Goal: Book appointment/travel/reservation

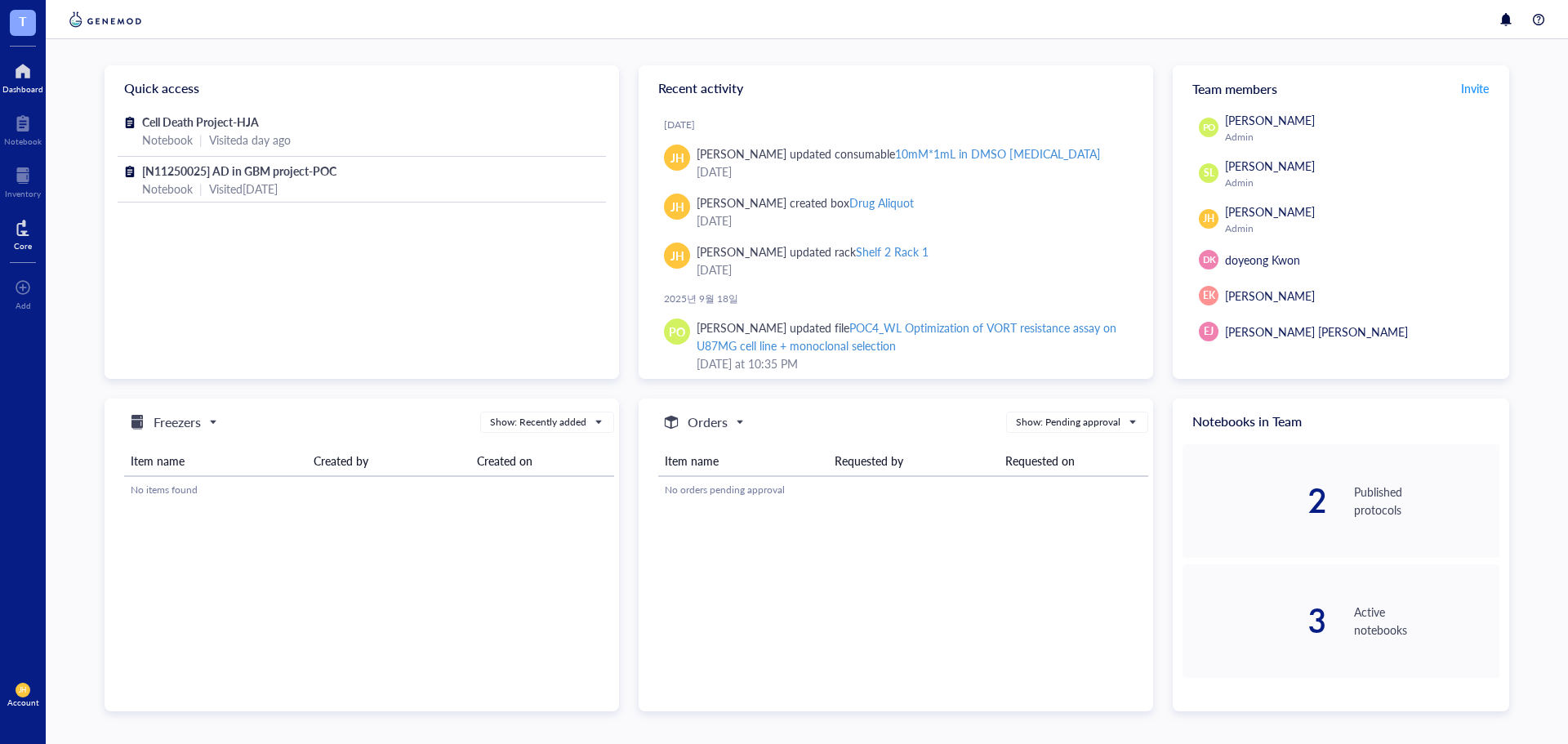
click at [19, 226] on div at bounding box center [23, 227] width 18 height 26
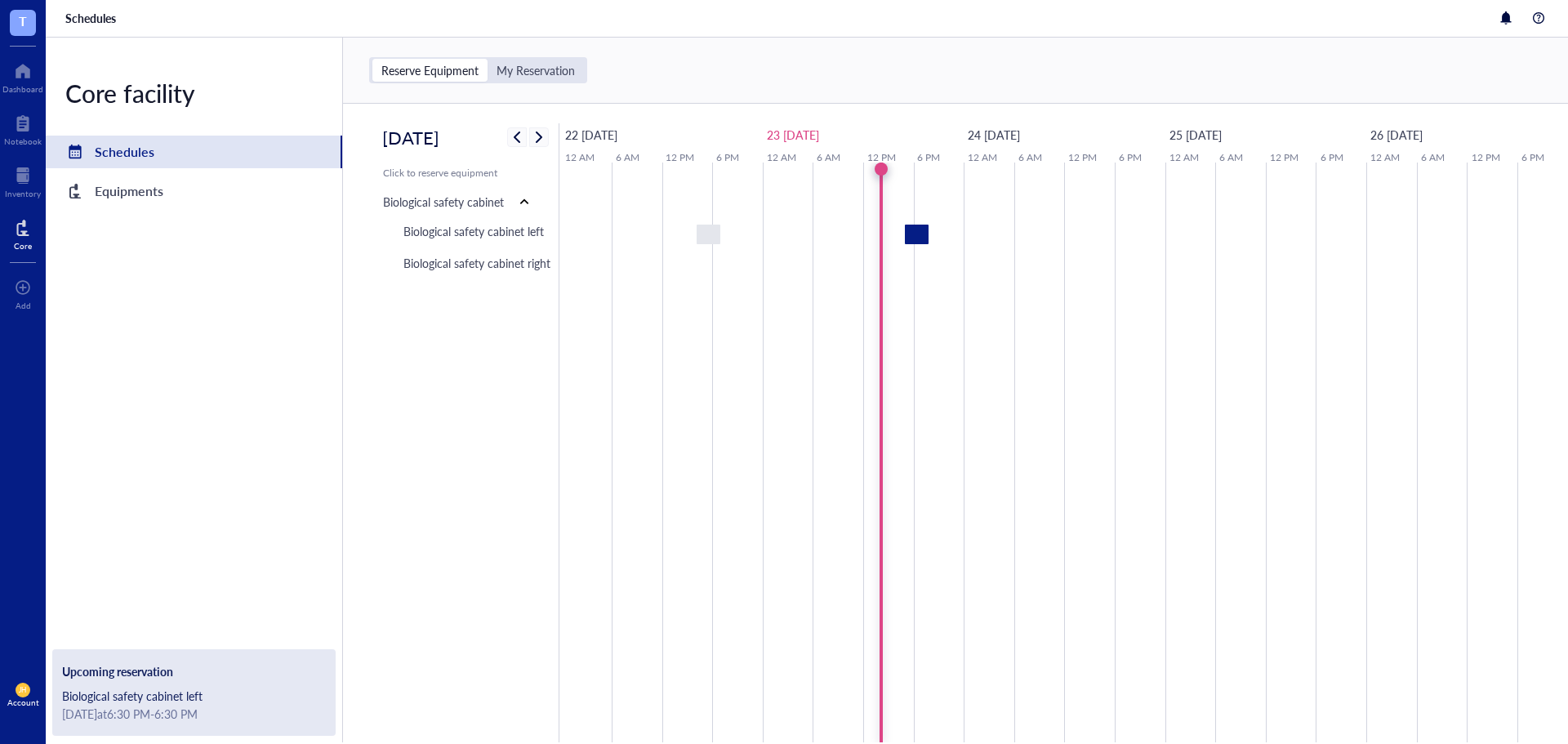
click at [269, 695] on div "Biological safety cabinet left" at bounding box center [193, 695] width 264 height 18
click at [194, 690] on div "Biological safety cabinet left" at bounding box center [193, 695] width 264 height 18
click at [918, 241] on div at bounding box center [916, 234] width 24 height 20
click at [918, 237] on div at bounding box center [916, 234] width 24 height 20
click at [963, 151] on span "Edit event" at bounding box center [962, 155] width 50 height 18
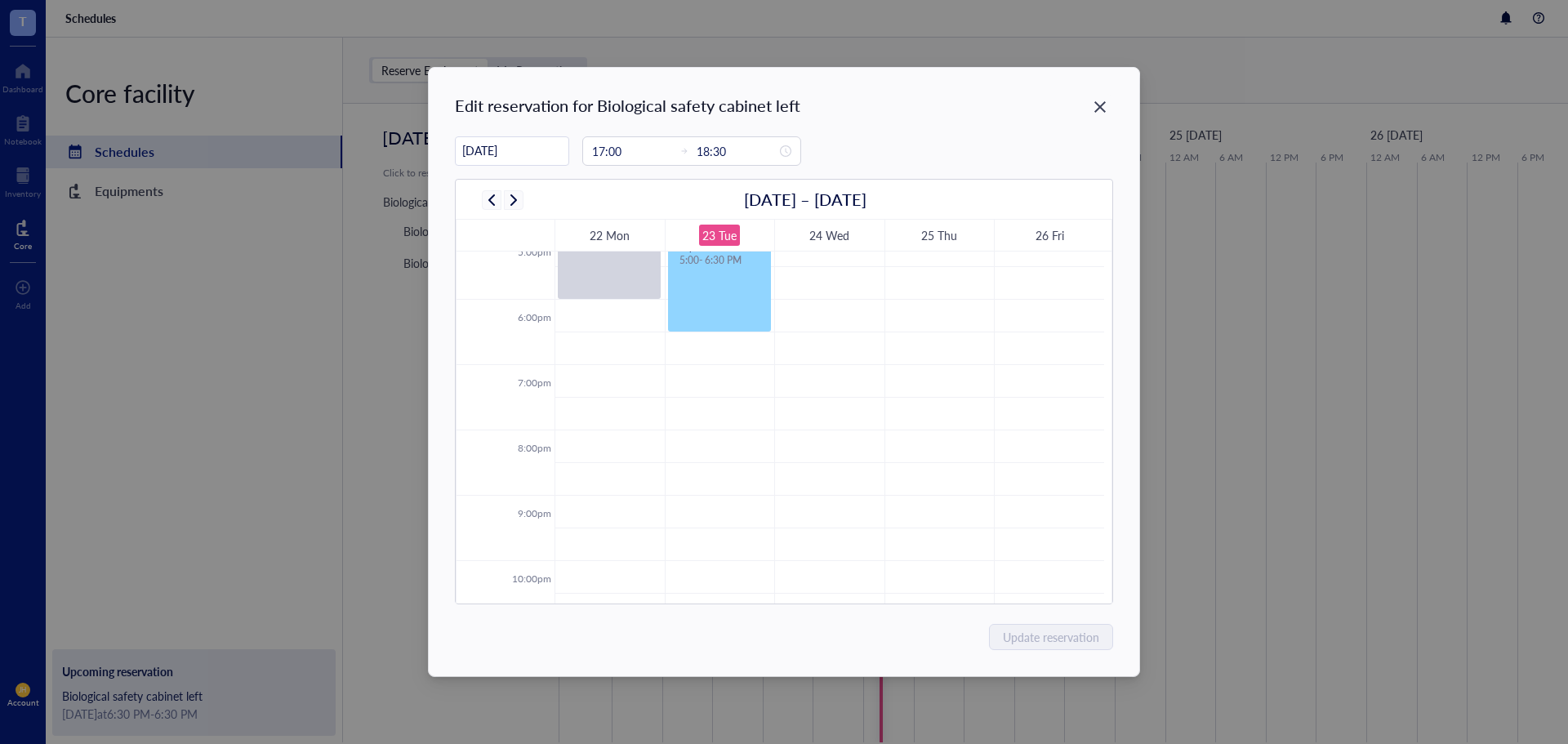
scroll to position [1046, 0]
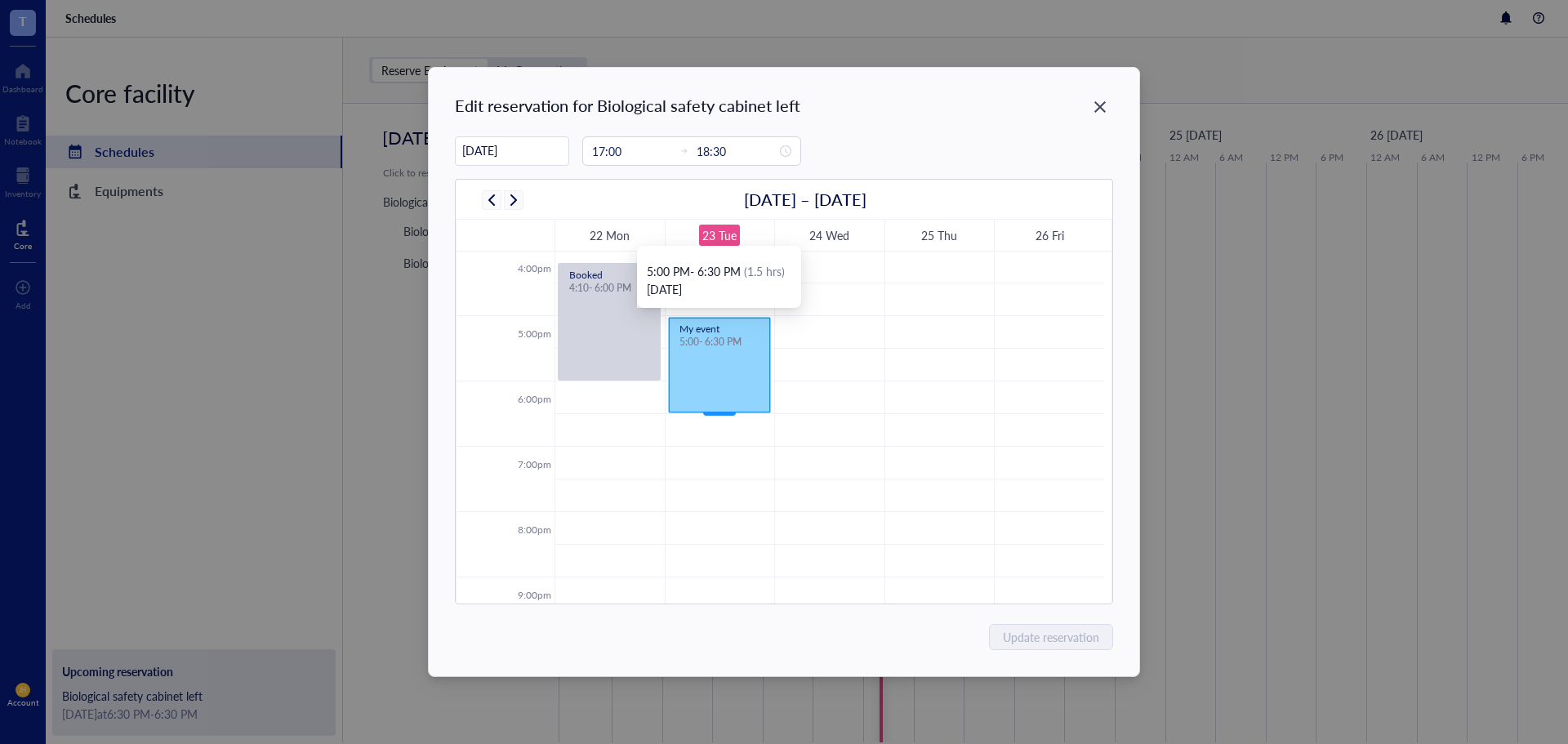
click at [715, 393] on div "My event 5:00 - 6:30 PM" at bounding box center [719, 364] width 101 height 94
drag, startPoint x: 715, startPoint y: 411, endPoint x: 707, endPoint y: 455, distance: 44.7
type input "19:15"
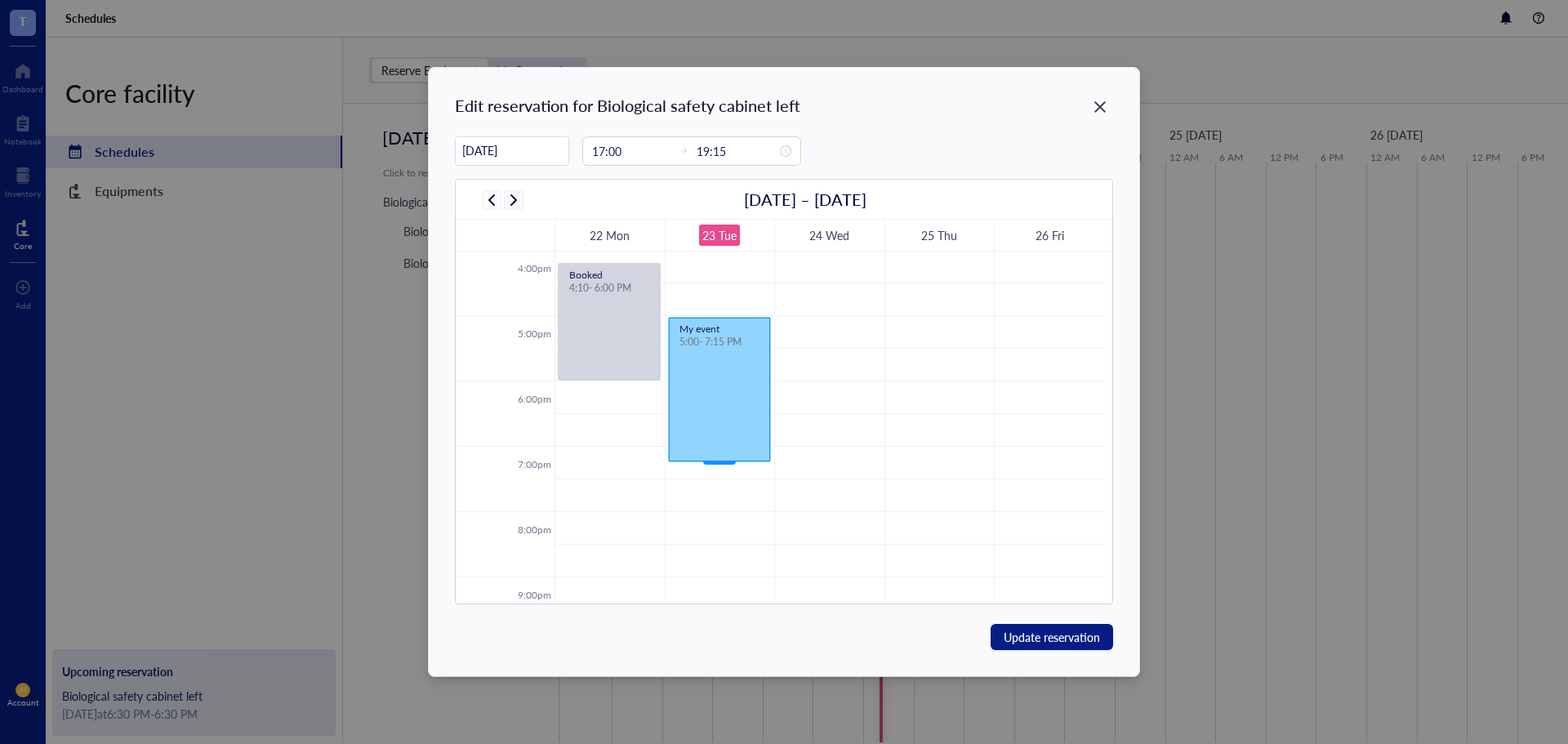
click at [719, 384] on div "My event 5:00 - 7:15 PM" at bounding box center [719, 389] width 101 height 144
click at [733, 318] on div "My event 5:00 - 7:15 PM" at bounding box center [719, 389] width 101 height 144
click at [798, 359] on td at bounding box center [829, 365] width 550 height 32
type input "[DATE]"
type input "17:30"
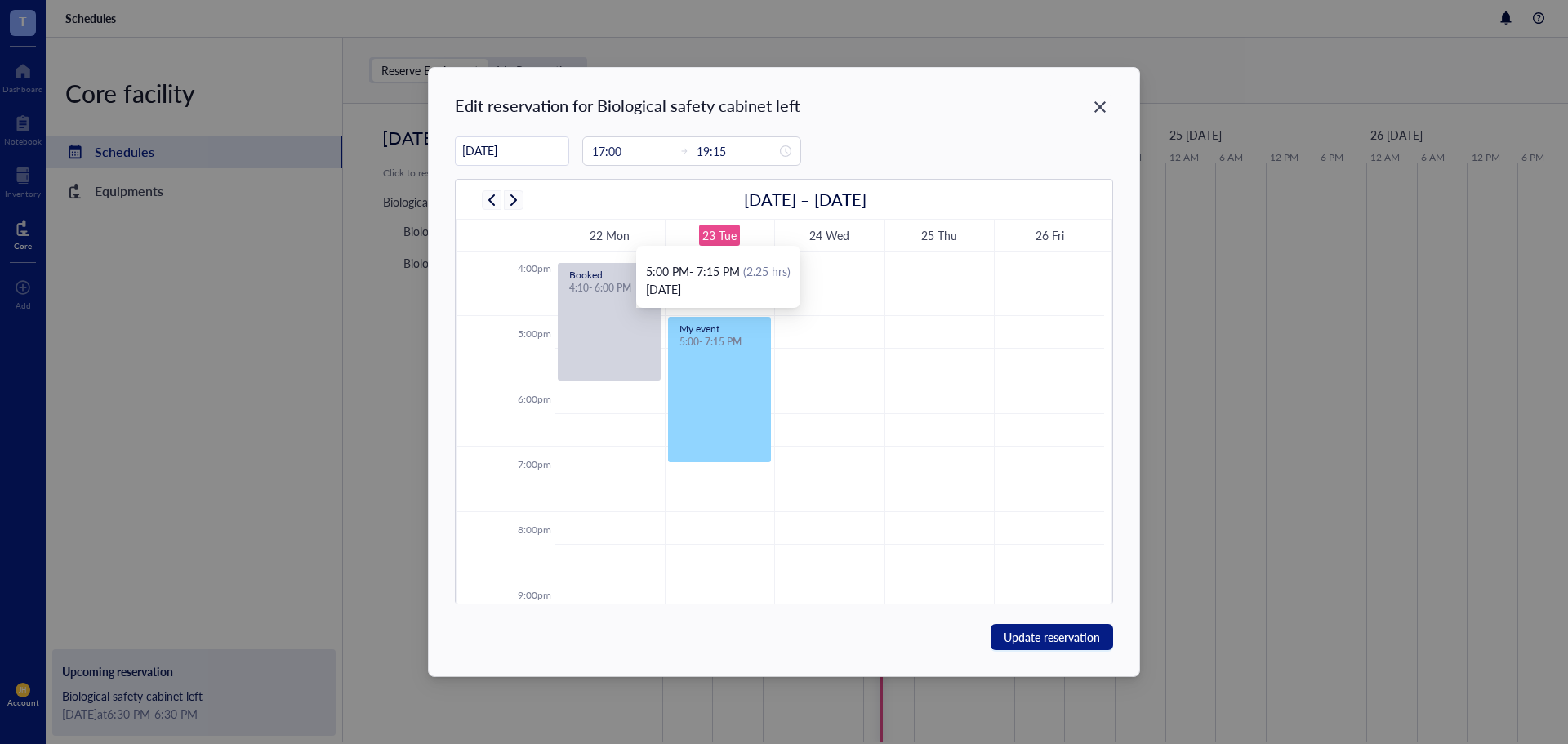
type input "18:00"
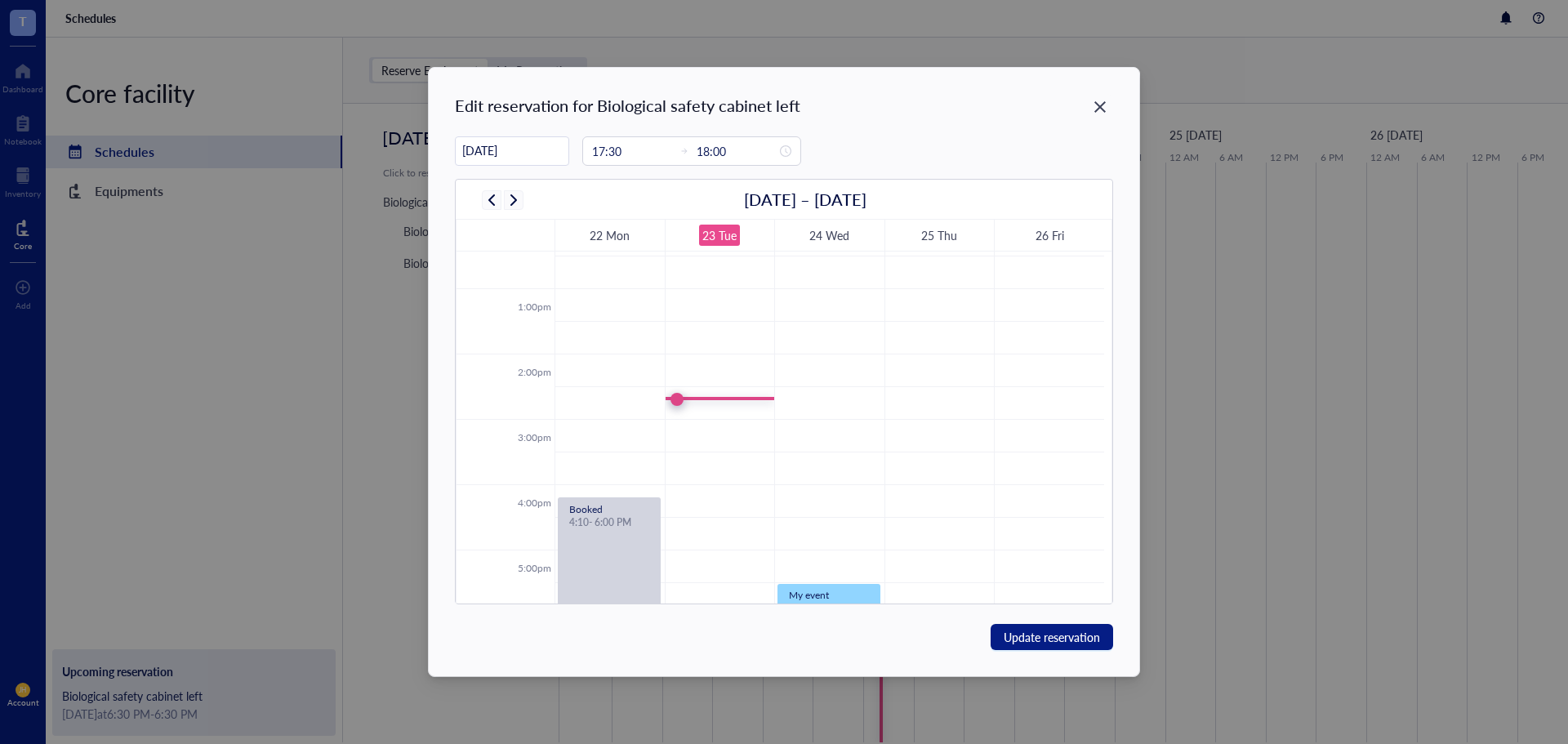
scroll to position [980, 0]
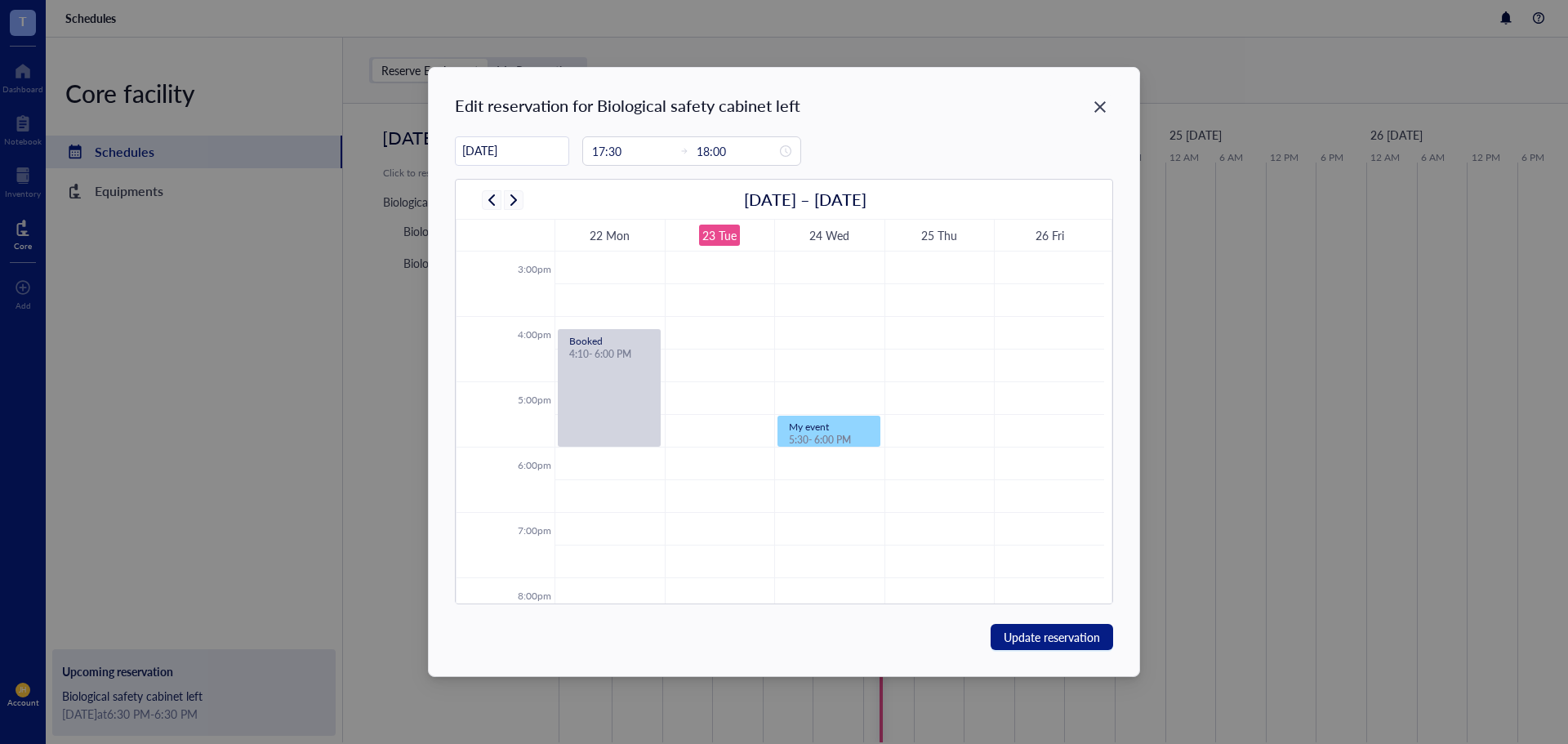
click at [735, 469] on td at bounding box center [829, 464] width 550 height 32
type input "[DATE]"
type input "18:15"
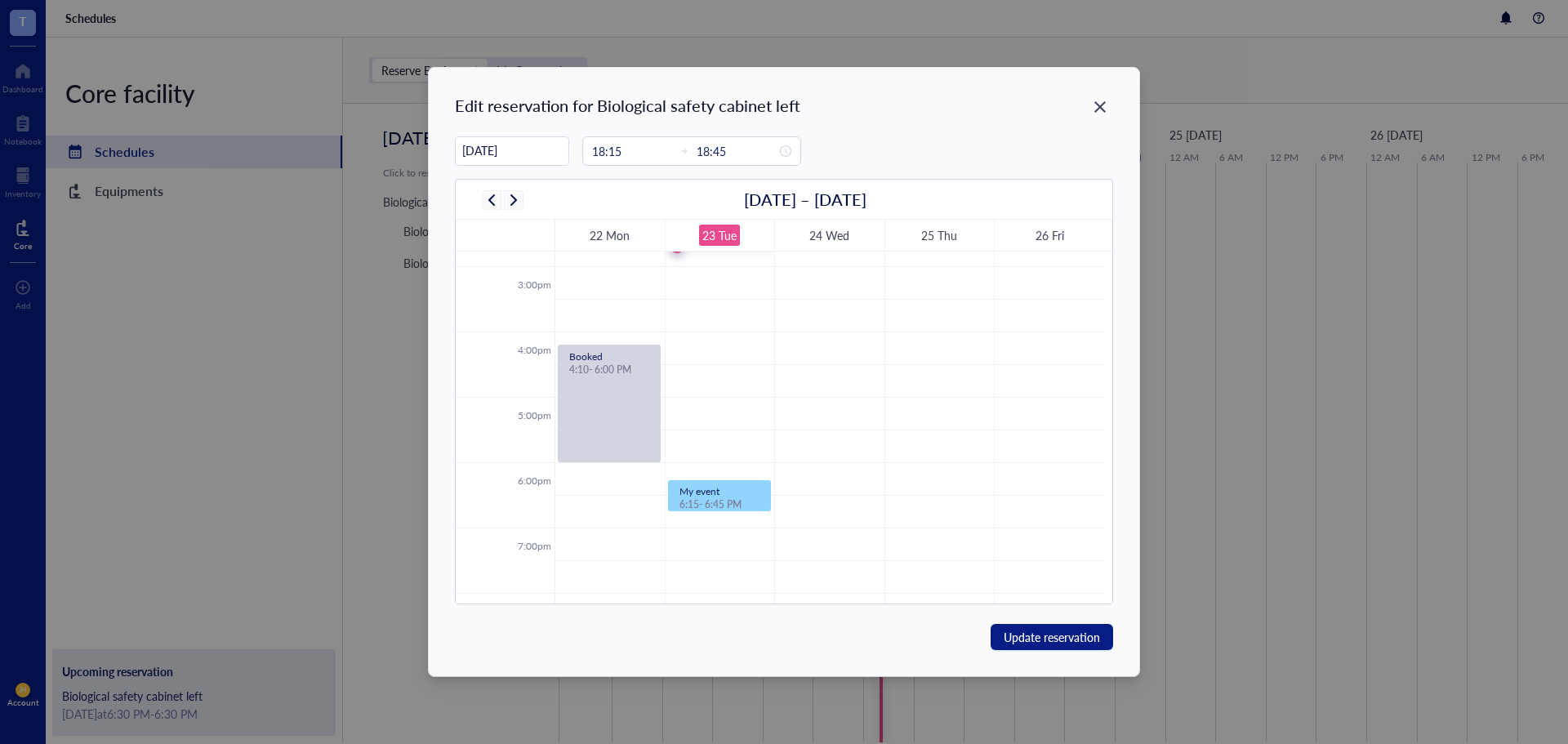
scroll to position [1128, 0]
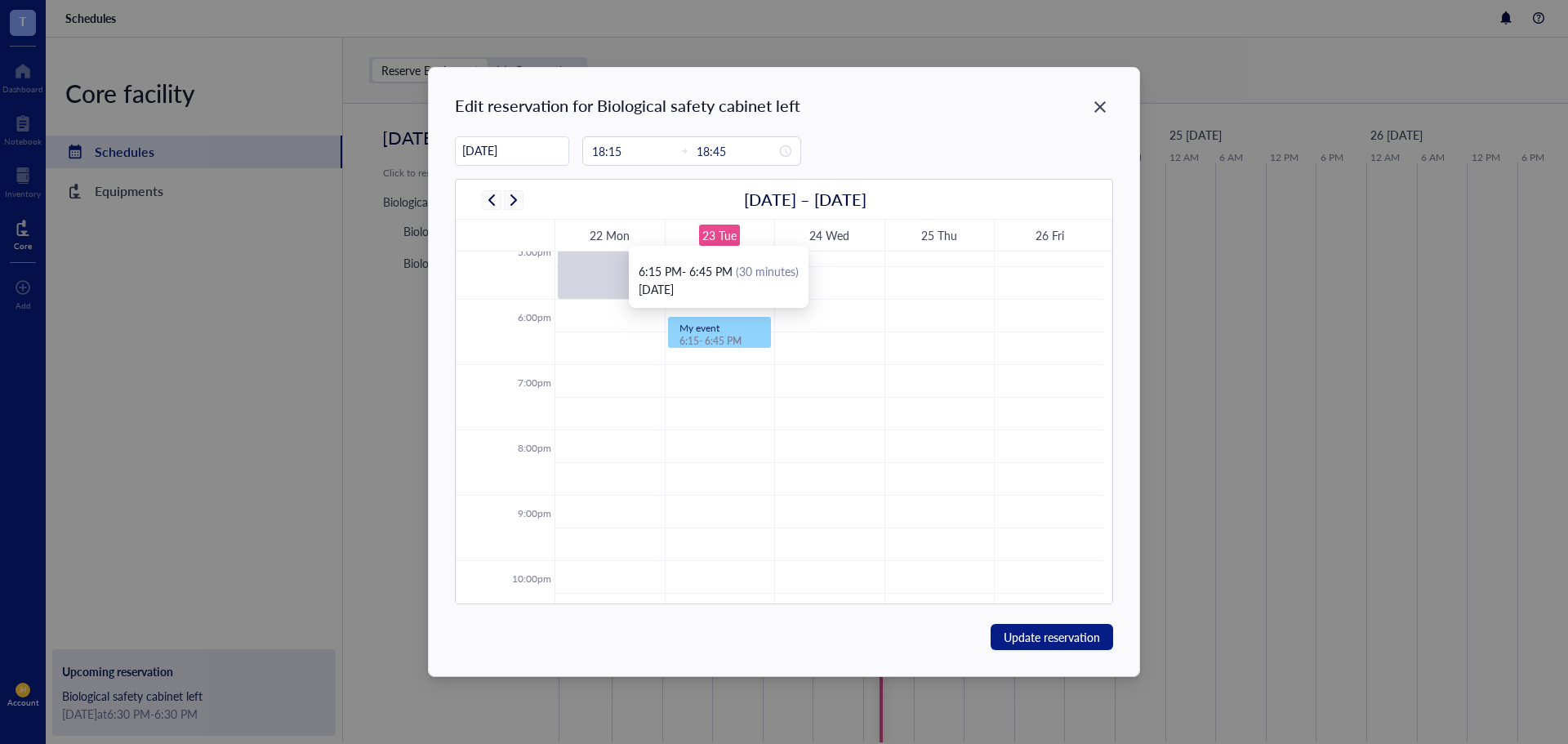
drag, startPoint x: 713, startPoint y: 323, endPoint x: 715, endPoint y: 305, distance: 18.1
click at [715, 305] on body "T Dashboard Notebook Inventory Core To pick up a draggable item, press the spac…" at bounding box center [784, 372] width 1568 height 744
drag, startPoint x: 721, startPoint y: 347, endPoint x: 726, endPoint y: 392, distance: 45.3
type input "19:30"
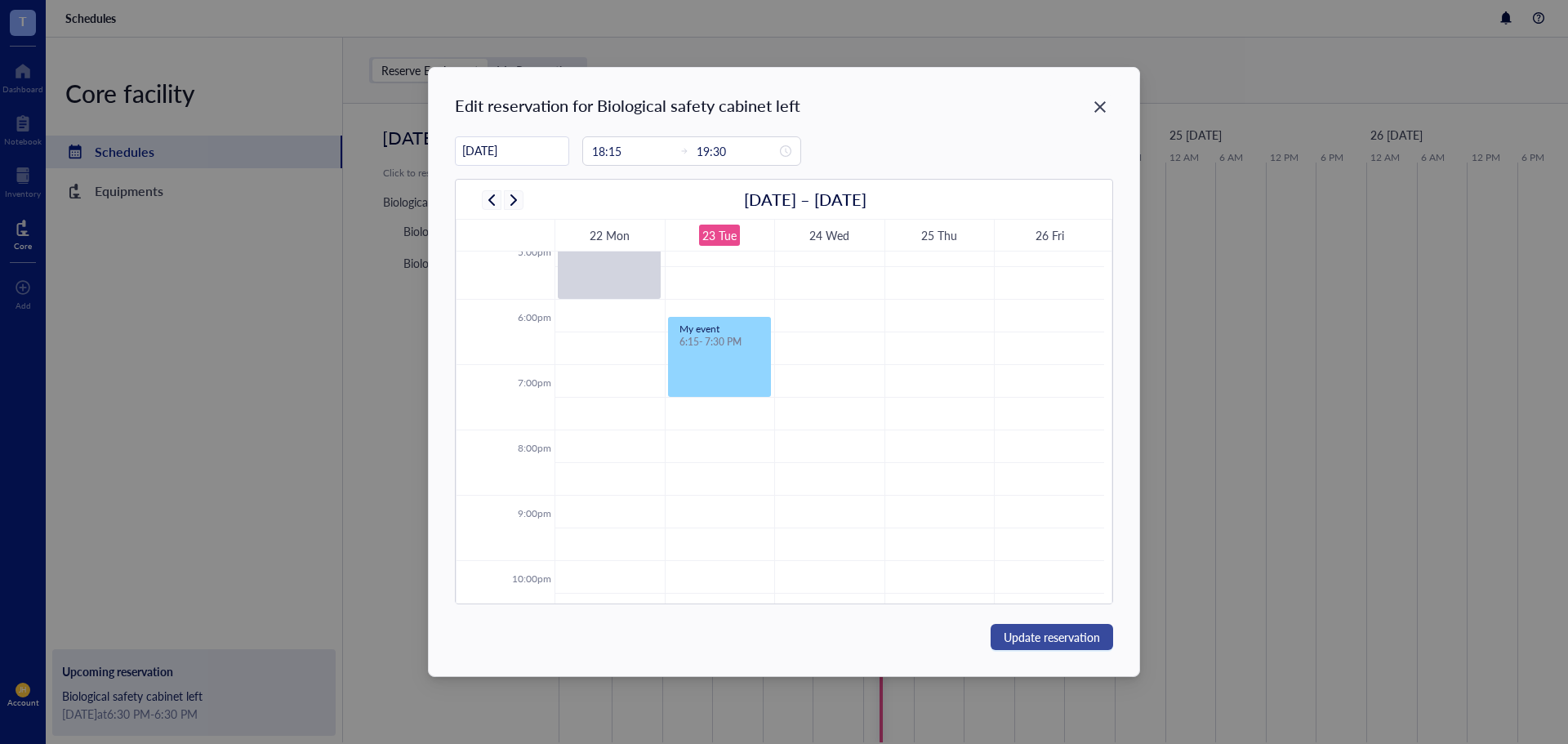
click at [1067, 638] on span "Update reservation" at bounding box center [1052, 636] width 96 height 18
